Goal: Task Accomplishment & Management: Use online tool/utility

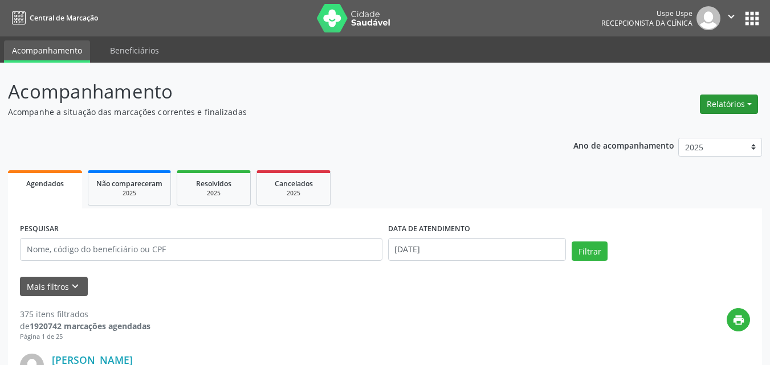
click at [751, 104] on button "Relatórios" at bounding box center [729, 104] width 58 height 19
click at [675, 130] on link "Agendamentos" at bounding box center [696, 129] width 123 height 16
select select "8"
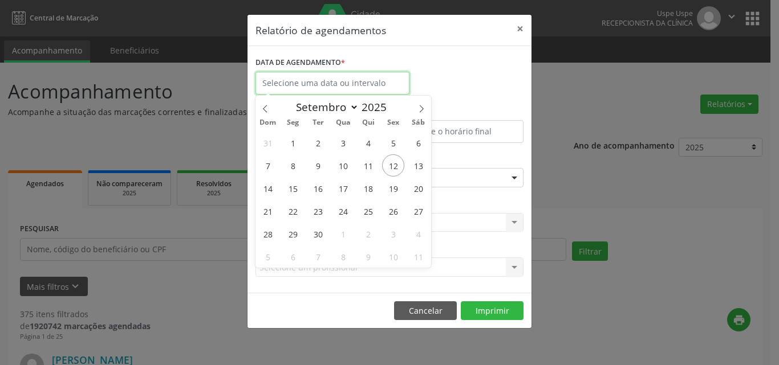
click at [335, 86] on input "text" at bounding box center [332, 83] width 154 height 23
click at [392, 166] on span "12" at bounding box center [393, 165] width 22 height 22
type input "[DATE]"
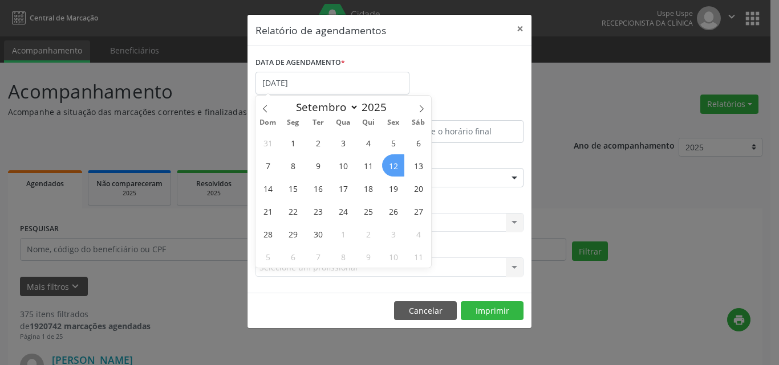
click at [392, 166] on span "12" at bounding box center [393, 165] width 22 height 22
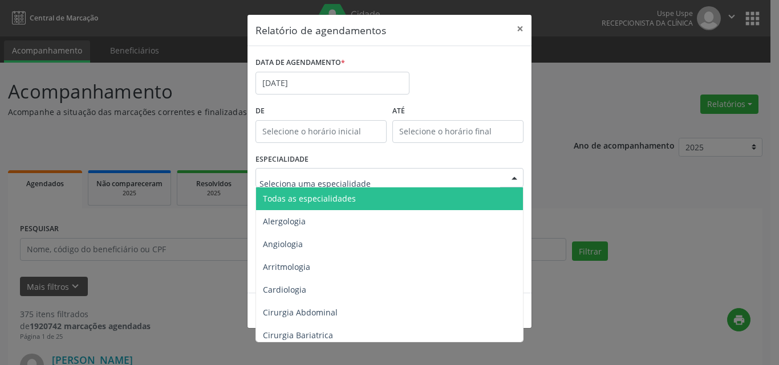
click at [291, 201] on span "Todas as especialidades" at bounding box center [309, 198] width 93 height 11
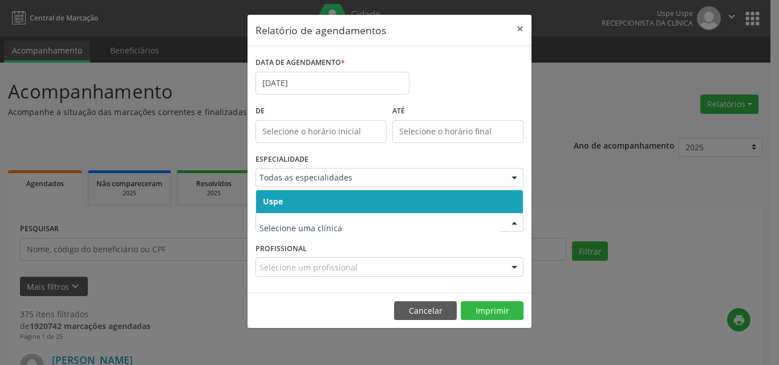
click at [306, 205] on span "Uspe" at bounding box center [389, 201] width 267 height 23
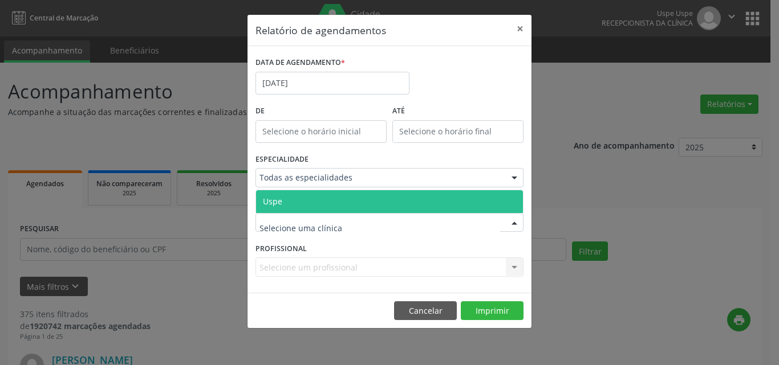
click at [308, 201] on span "Uspe" at bounding box center [389, 201] width 267 height 23
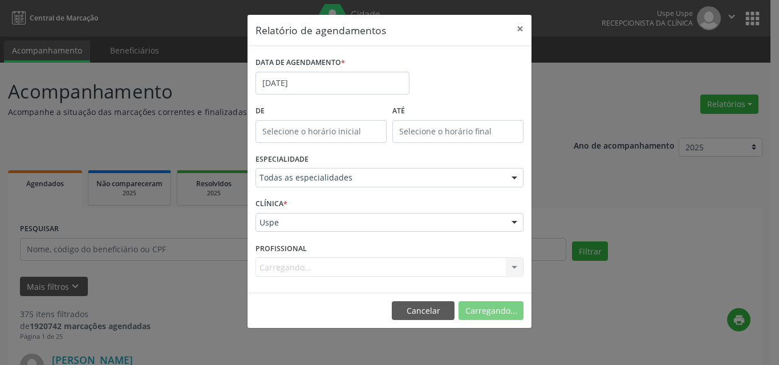
drag, startPoint x: 293, startPoint y: 267, endPoint x: 288, endPoint y: 274, distance: 8.2
click at [292, 267] on div "Carregando... Nenhum resultado encontrado para: " " Não há nenhuma opção para s…" at bounding box center [389, 267] width 268 height 19
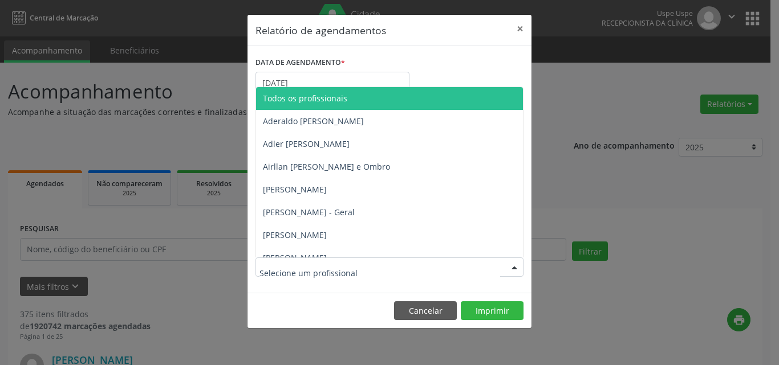
drag, startPoint x: 283, startPoint y: 266, endPoint x: 291, endPoint y: 263, distance: 8.7
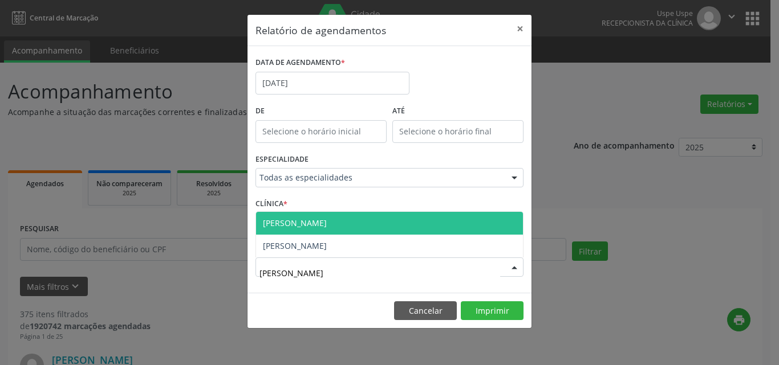
type input "[PERSON_NAME]"
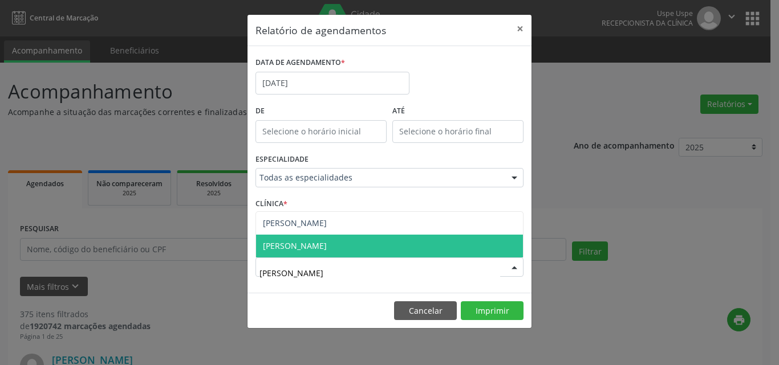
click at [323, 247] on span "[PERSON_NAME]" at bounding box center [295, 246] width 64 height 11
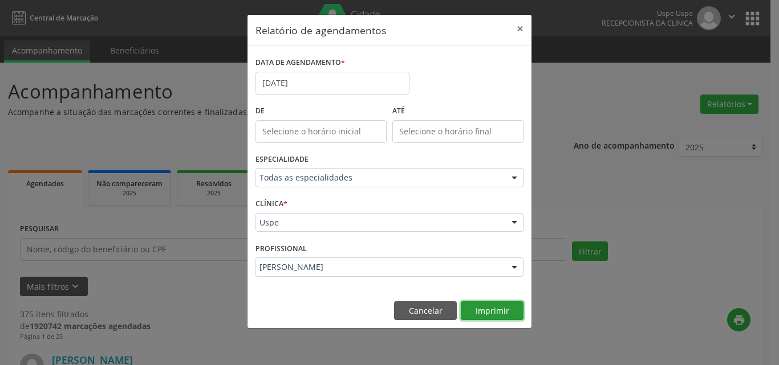
click at [477, 302] on button "Imprimir" at bounding box center [492, 311] width 63 height 19
